Goal: Check status: Check status

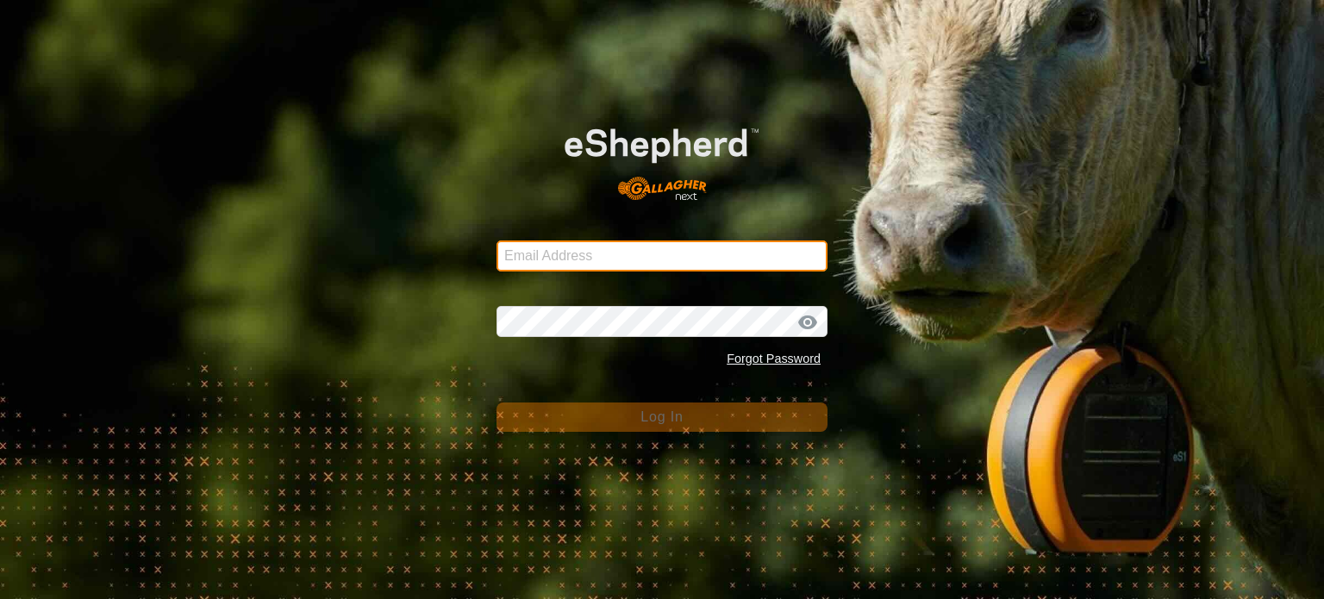
drag, startPoint x: 0, startPoint y: 0, endPoint x: 595, endPoint y: 249, distance: 645.4
click at [595, 249] on input "Email Address" at bounding box center [661, 255] width 331 height 31
type input "w"
type input "[EMAIL_ADDRESS][DOMAIN_NAME]"
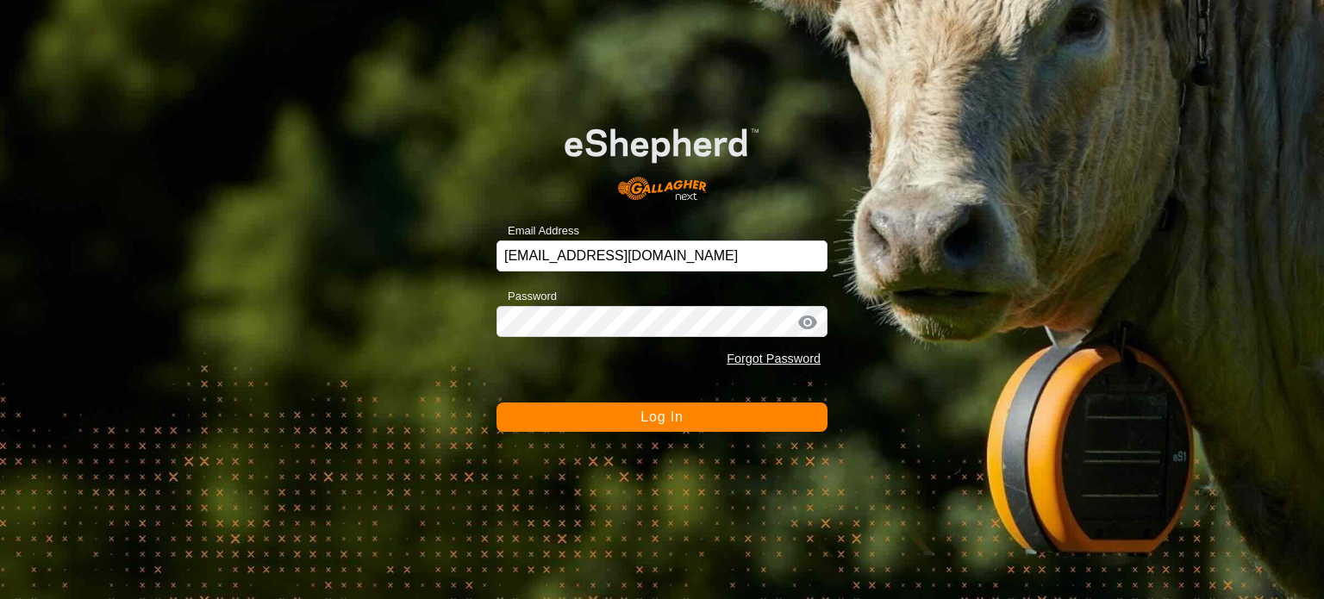
click at [603, 419] on button "Log In" at bounding box center [661, 416] width 331 height 29
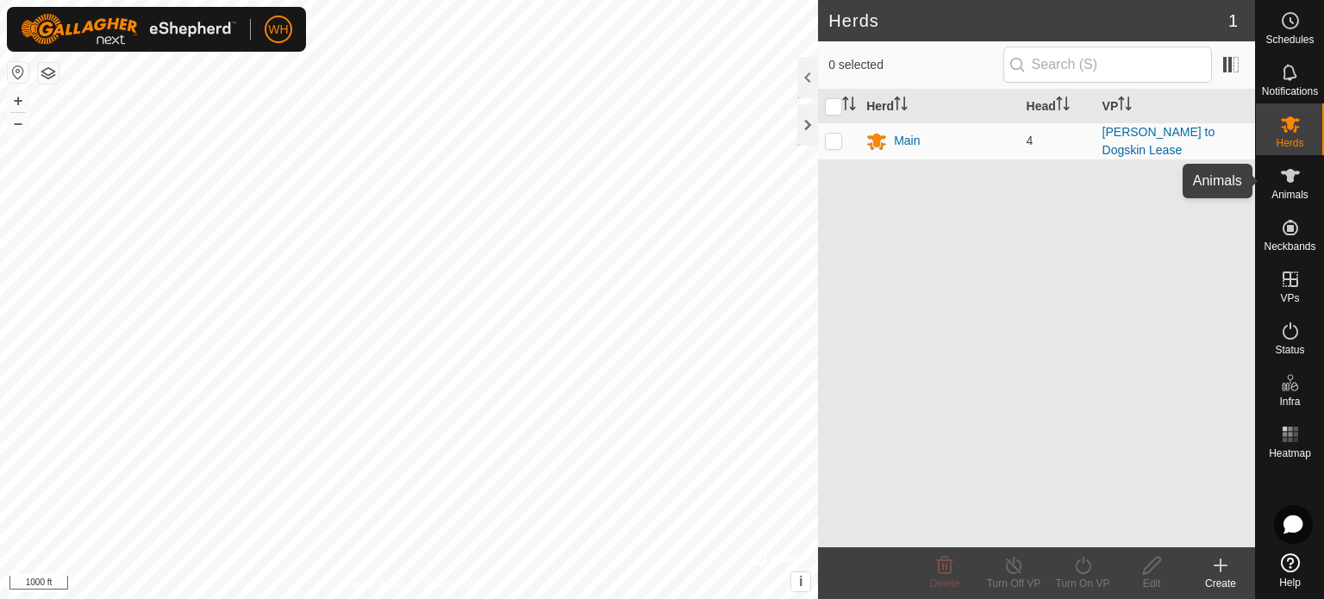
click at [1292, 178] on icon at bounding box center [1290, 176] width 19 height 14
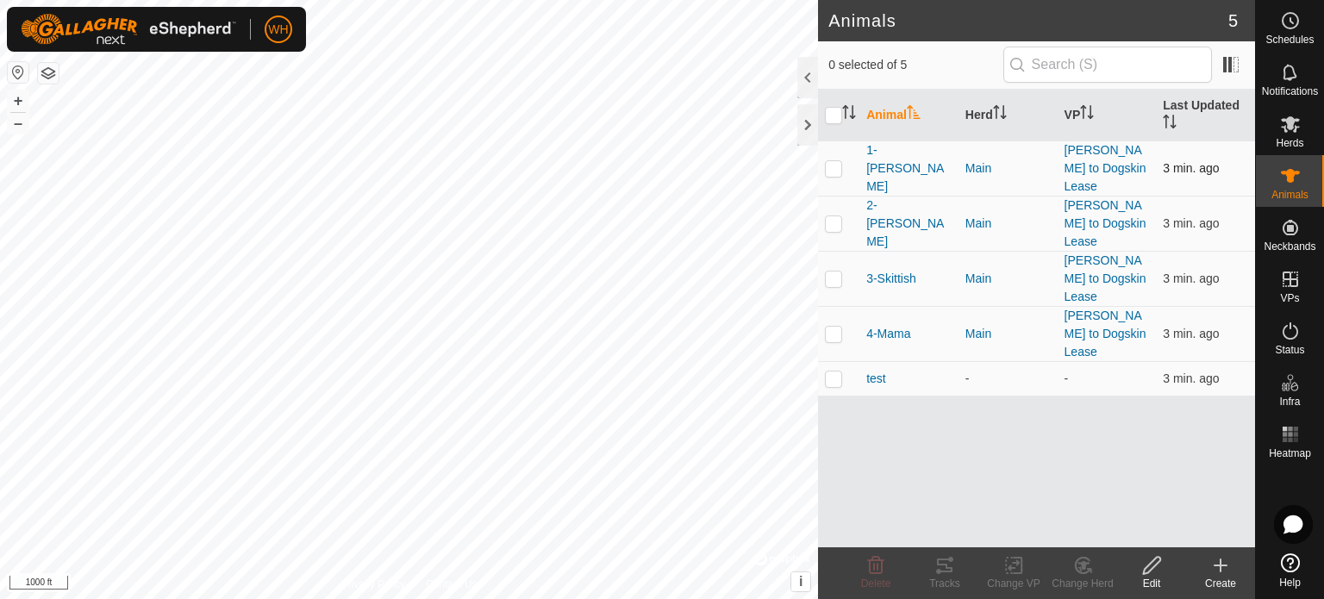
click at [827, 161] on p-checkbox at bounding box center [833, 168] width 17 height 14
checkbox input "true"
click at [944, 580] on div "Tracks" at bounding box center [944, 584] width 69 height 16
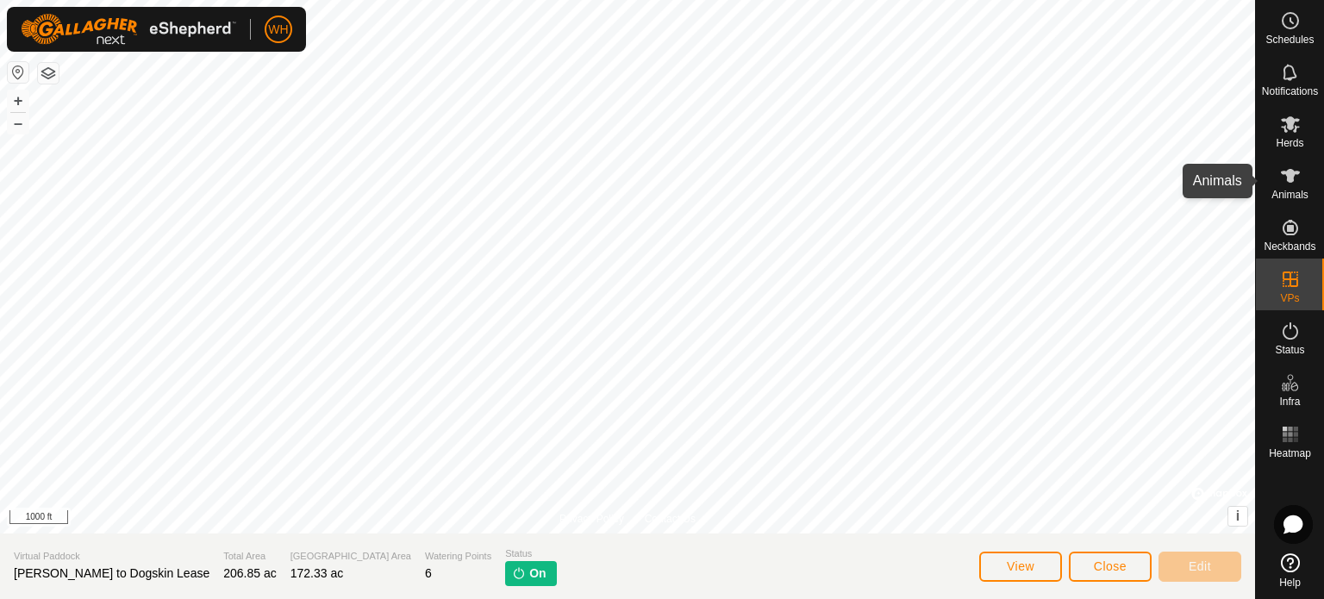
click at [1295, 186] on es-animals-svg-icon at bounding box center [1289, 176] width 31 height 28
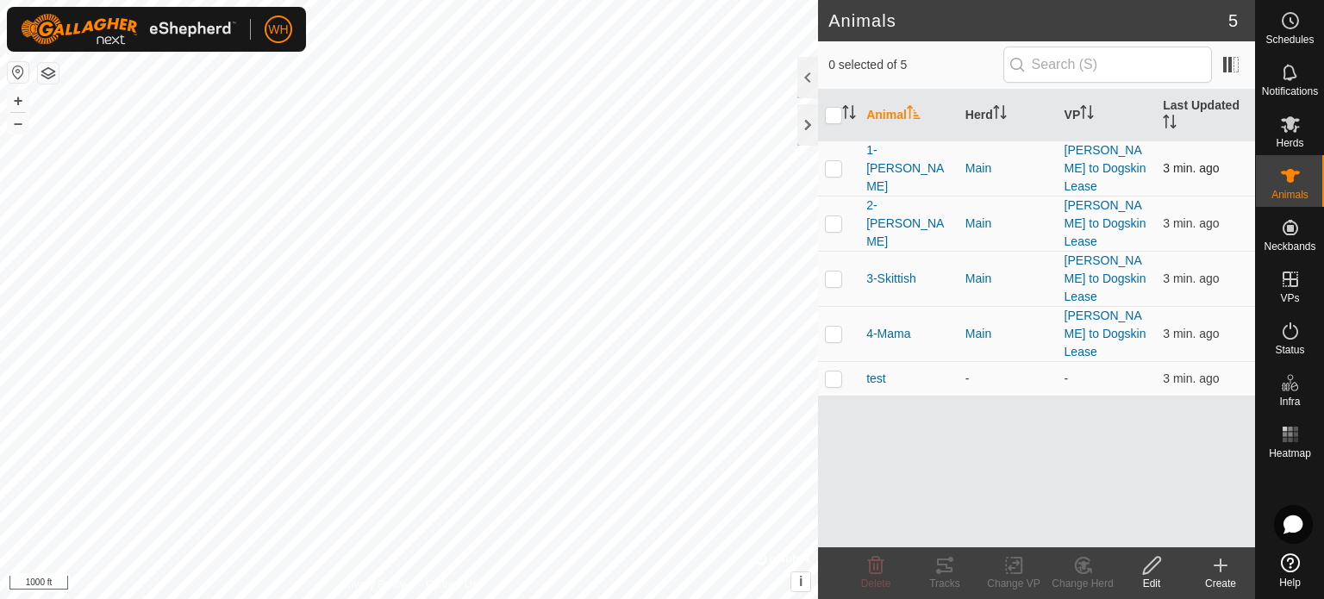
click at [827, 161] on p-checkbox at bounding box center [833, 168] width 17 height 14
checkbox input "true"
click at [944, 570] on icon at bounding box center [944, 565] width 21 height 21
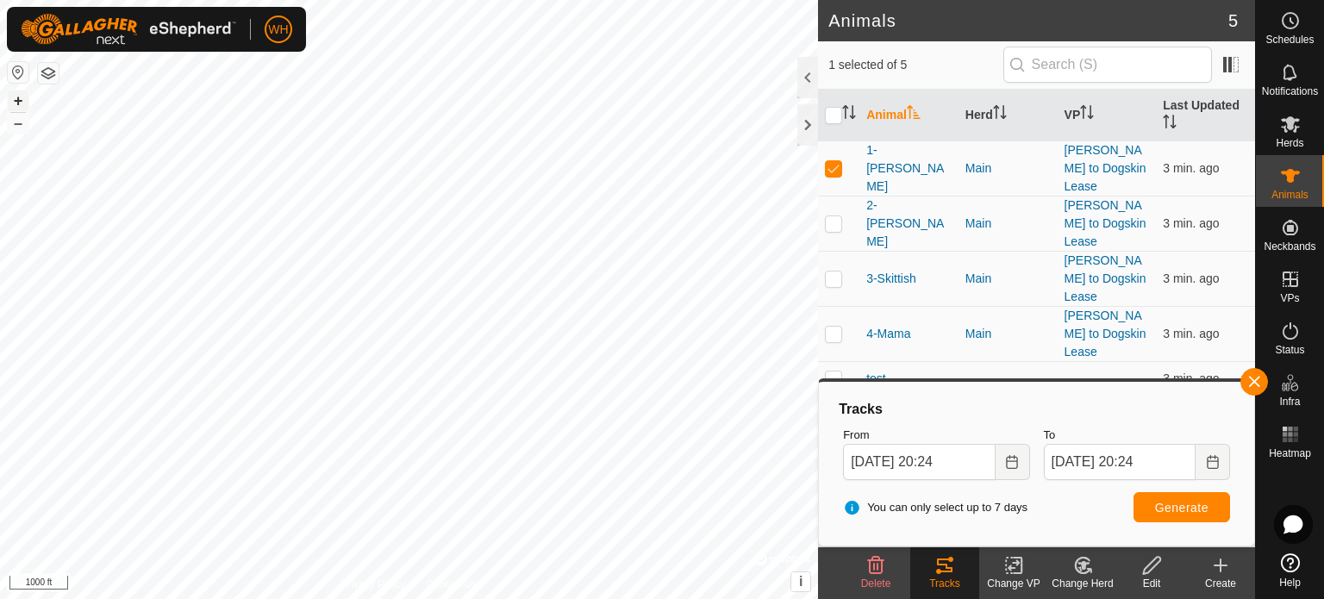
click at [17, 98] on button "+" at bounding box center [18, 100] width 21 height 21
